Goal: Navigation & Orientation: Find specific page/section

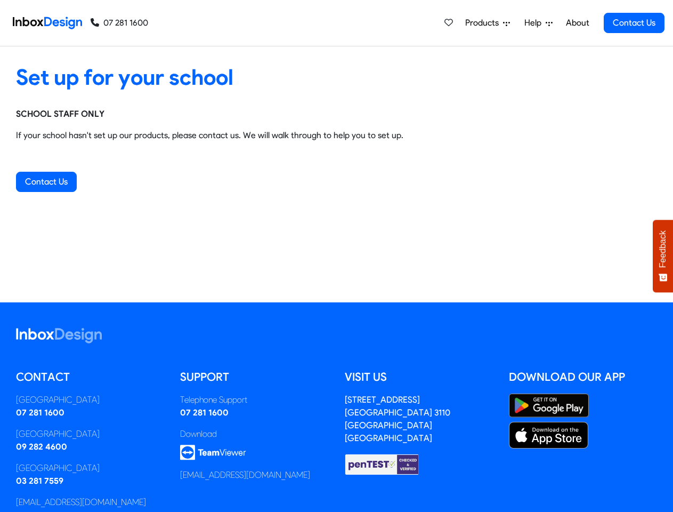
click at [336, 256] on div "Set up for your school SCHOOL STAFF ONLY If your school hasn't set up our produ…" at bounding box center [336, 174] width 673 height 256
click at [488, 23] on span "Products" at bounding box center [484, 23] width 38 height 13
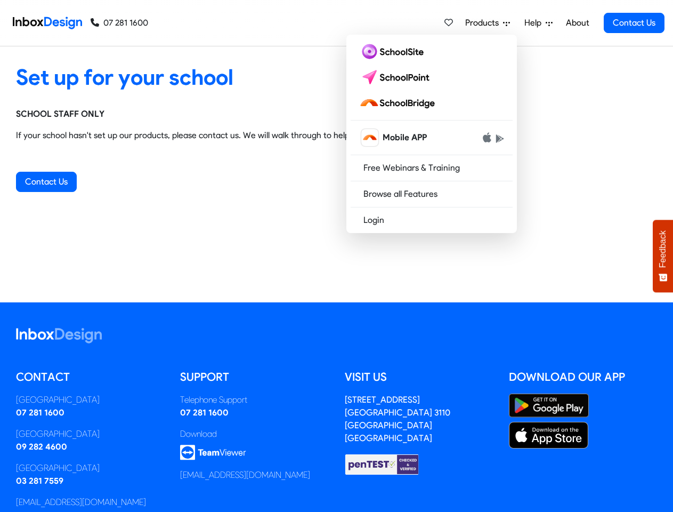
click at [539, 23] on span "Help" at bounding box center [534, 23] width 21 height 13
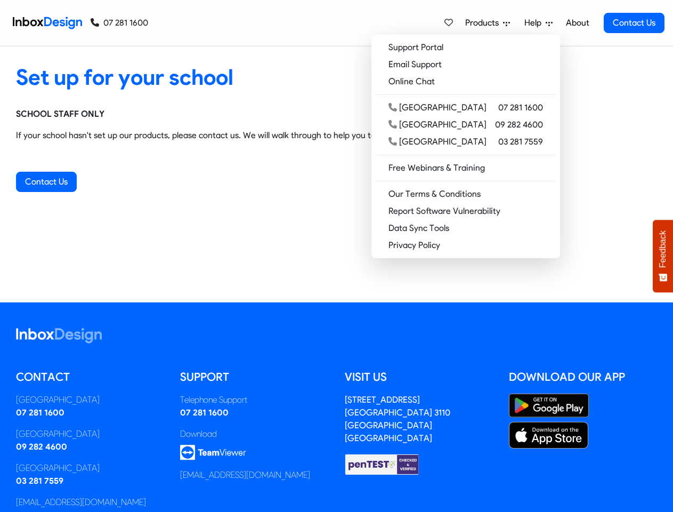
click at [663, 256] on span "Feedback" at bounding box center [663, 248] width 10 height 37
